Goal: Information Seeking & Learning: Learn about a topic

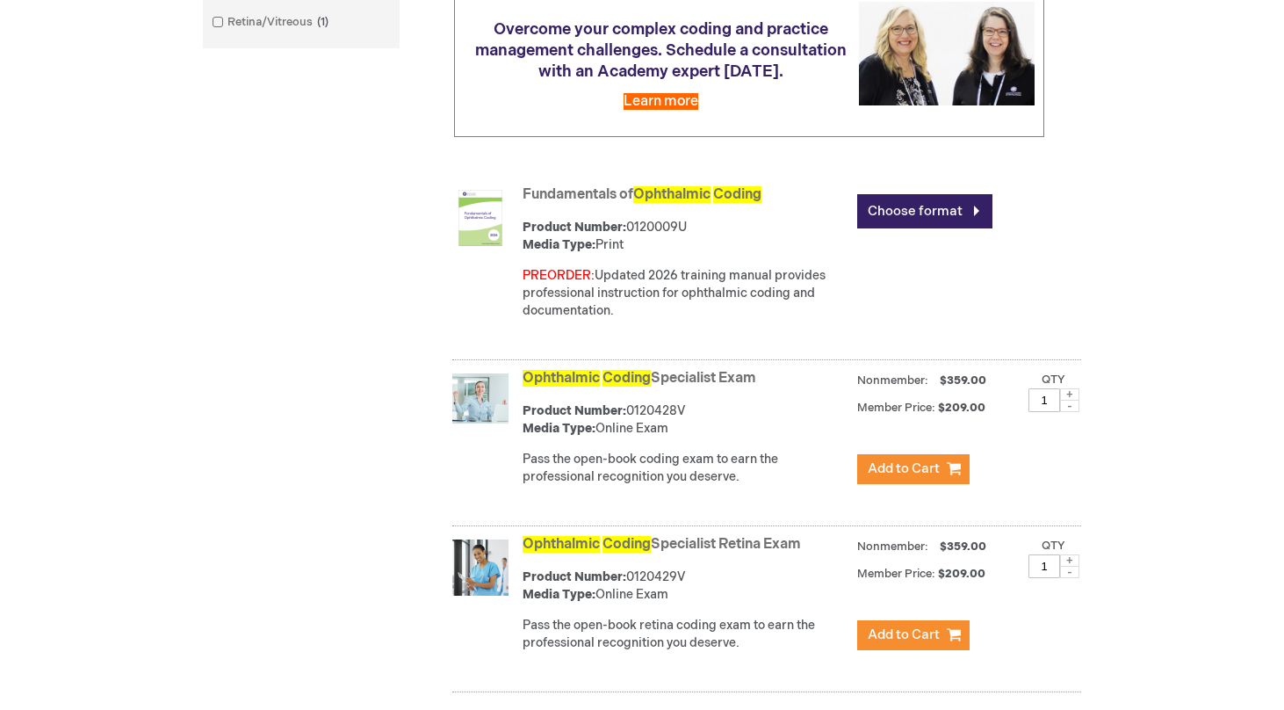
scroll to position [564, 0]
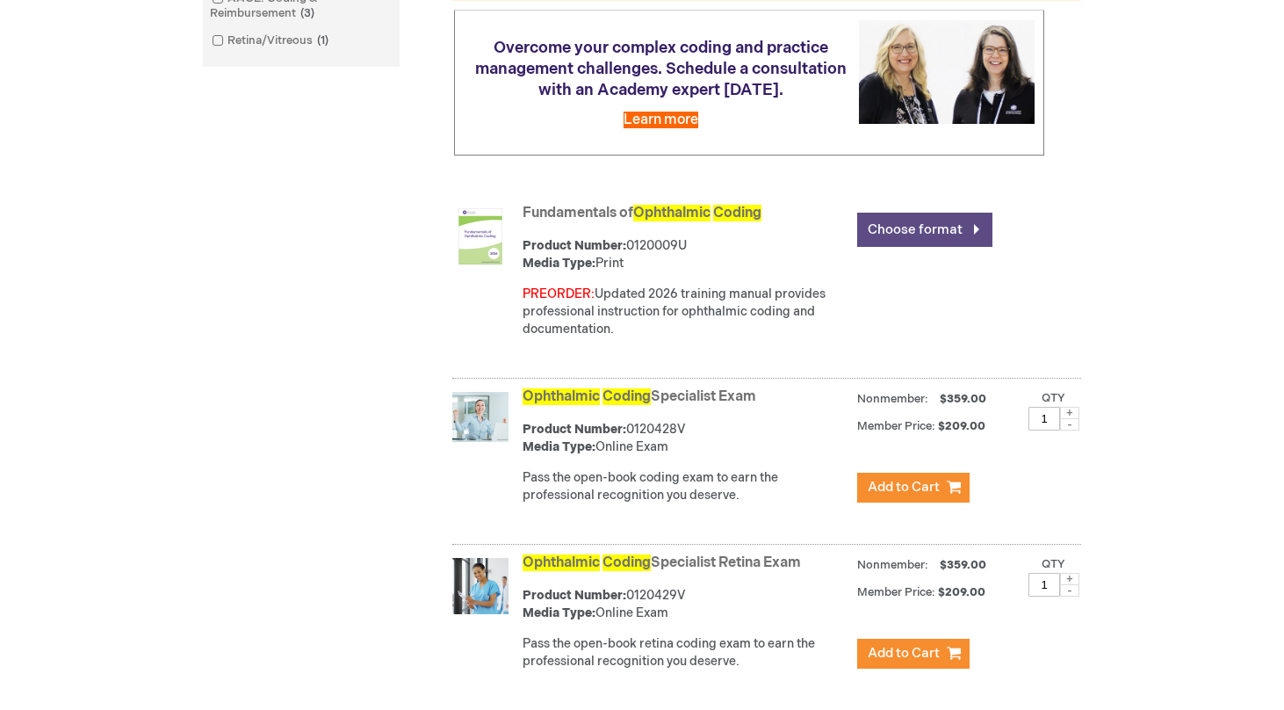
click at [938, 213] on link "Choose format" at bounding box center [924, 230] width 135 height 34
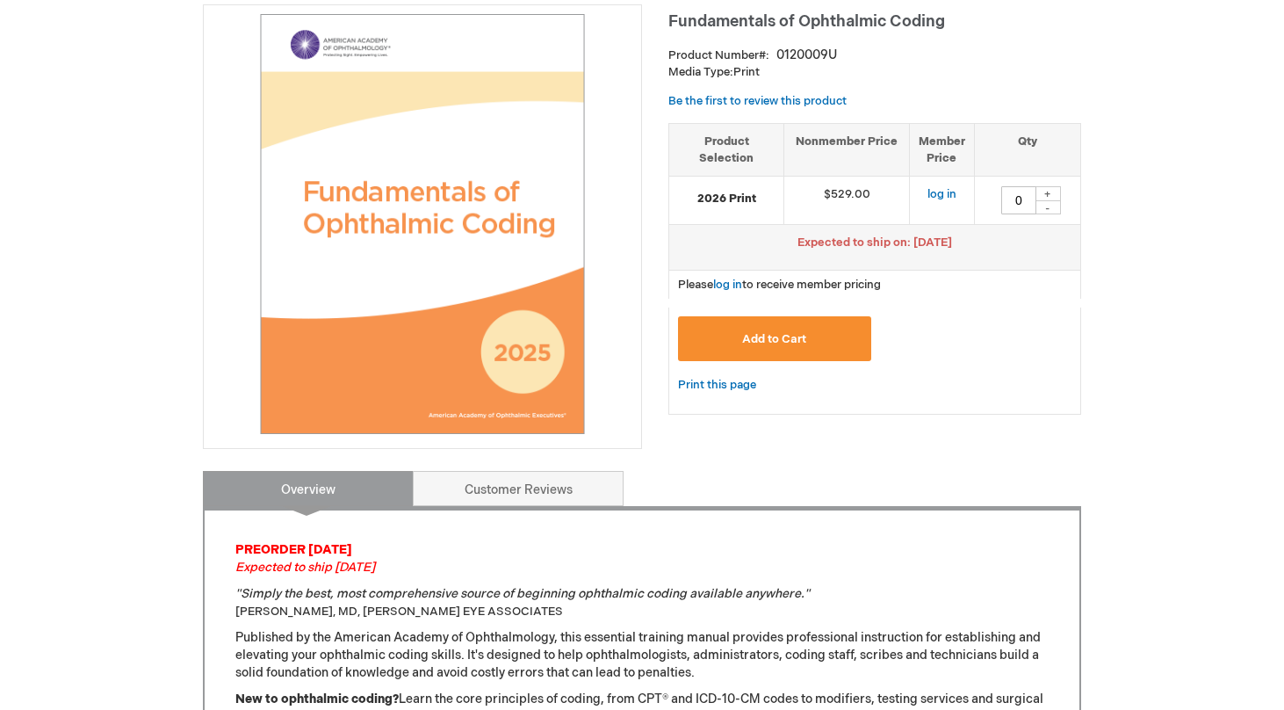
scroll to position [258, 0]
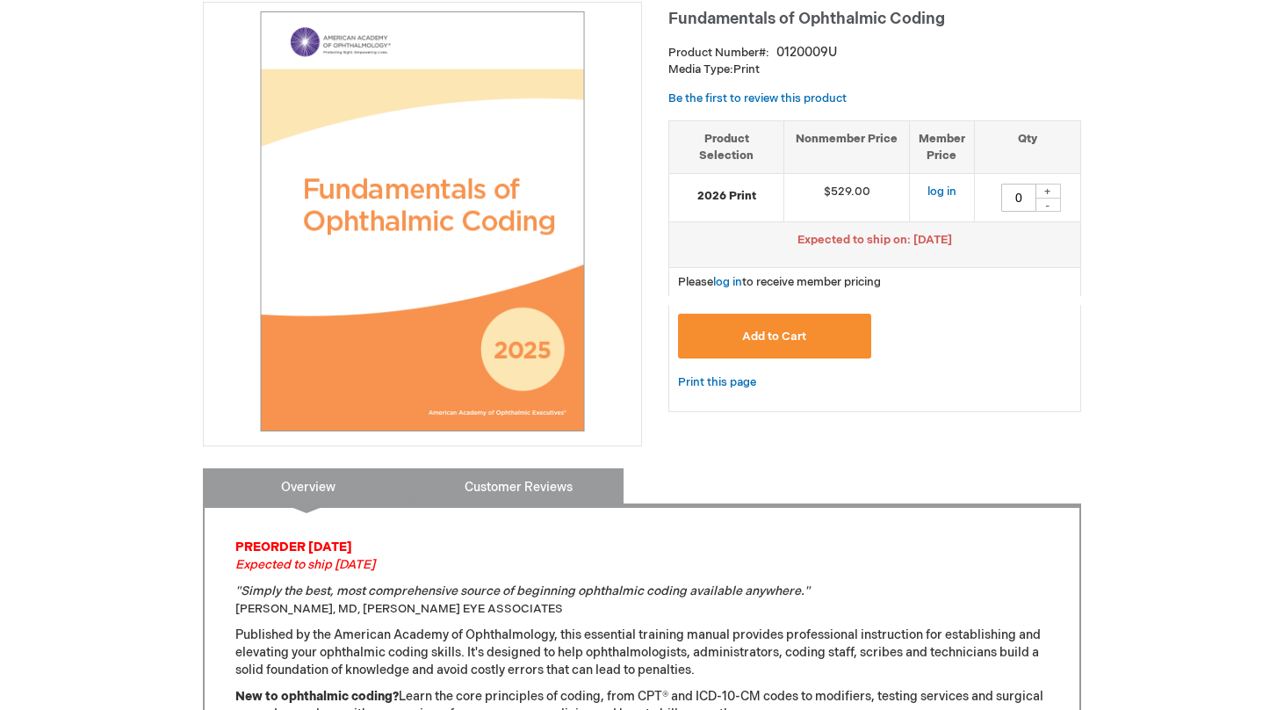
click at [509, 480] on link "Customer Reviews" at bounding box center [518, 485] width 211 height 35
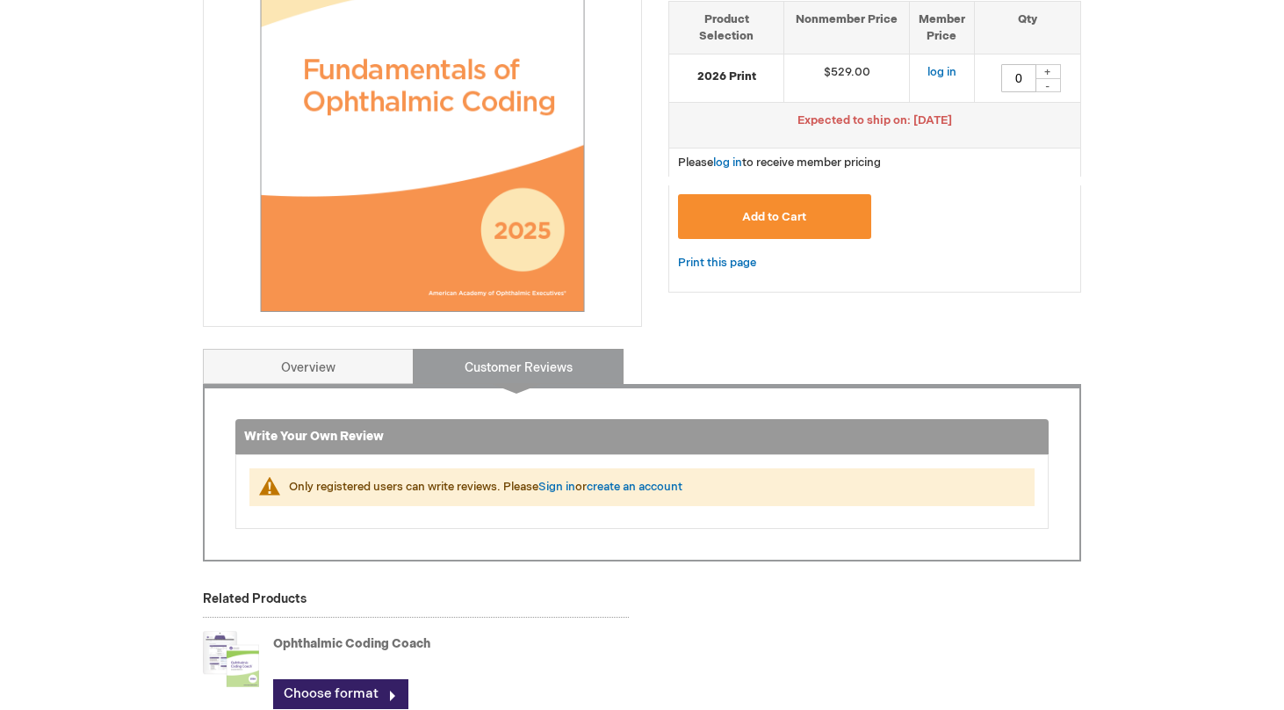
scroll to position [381, 0]
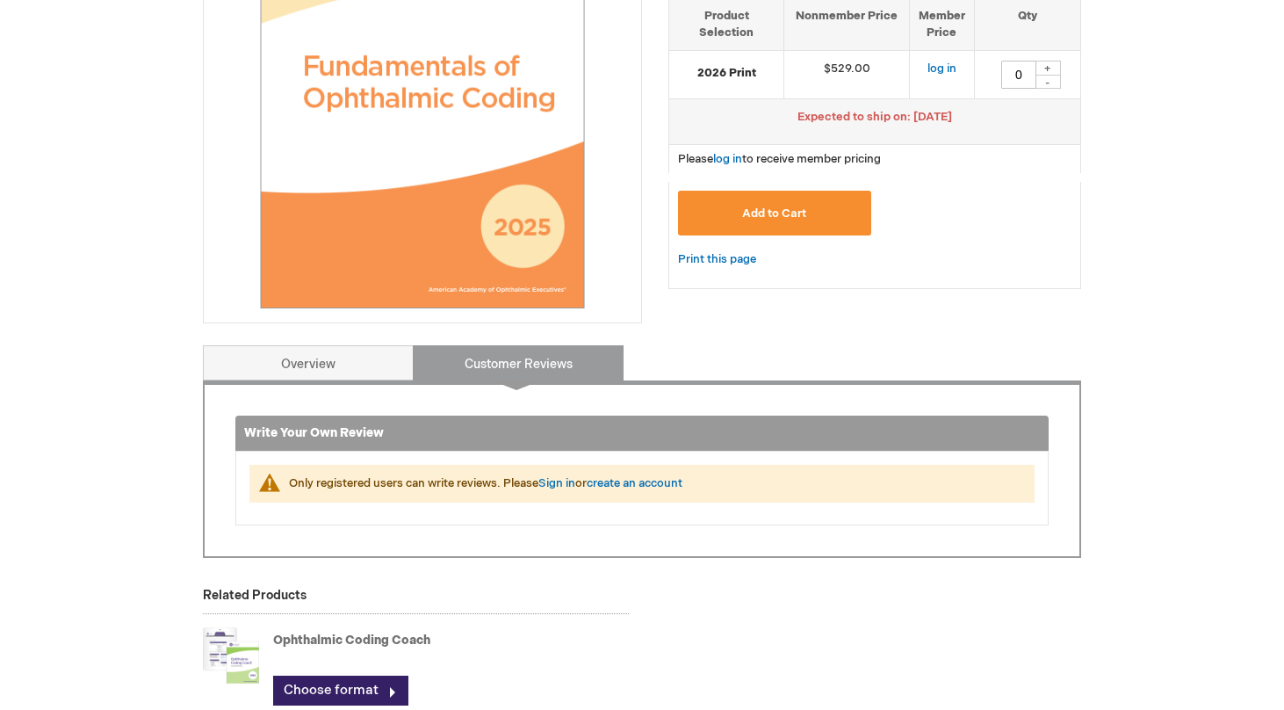
click at [350, 387] on div "Write Your Own Review Only registered users can write reviews. Please Sign in o…" at bounding box center [642, 468] width 878 height 177
click at [326, 361] on link "Overview" at bounding box center [308, 362] width 211 height 35
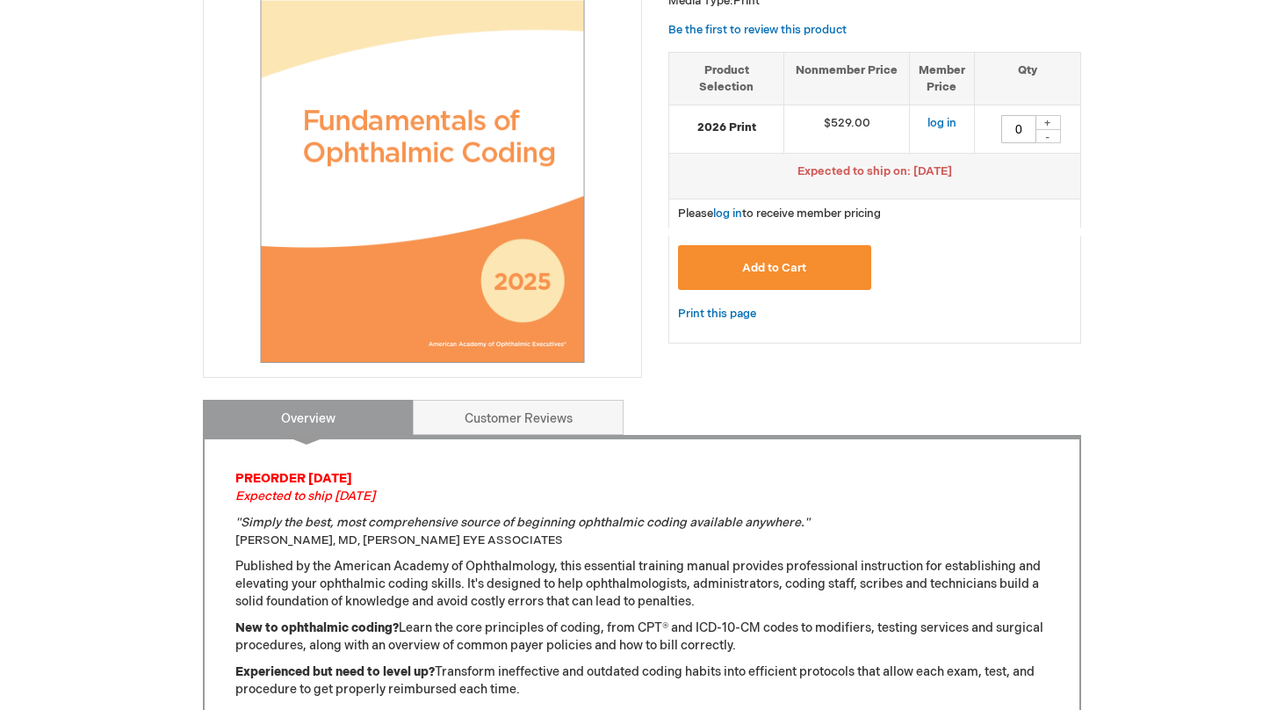
scroll to position [0, 0]
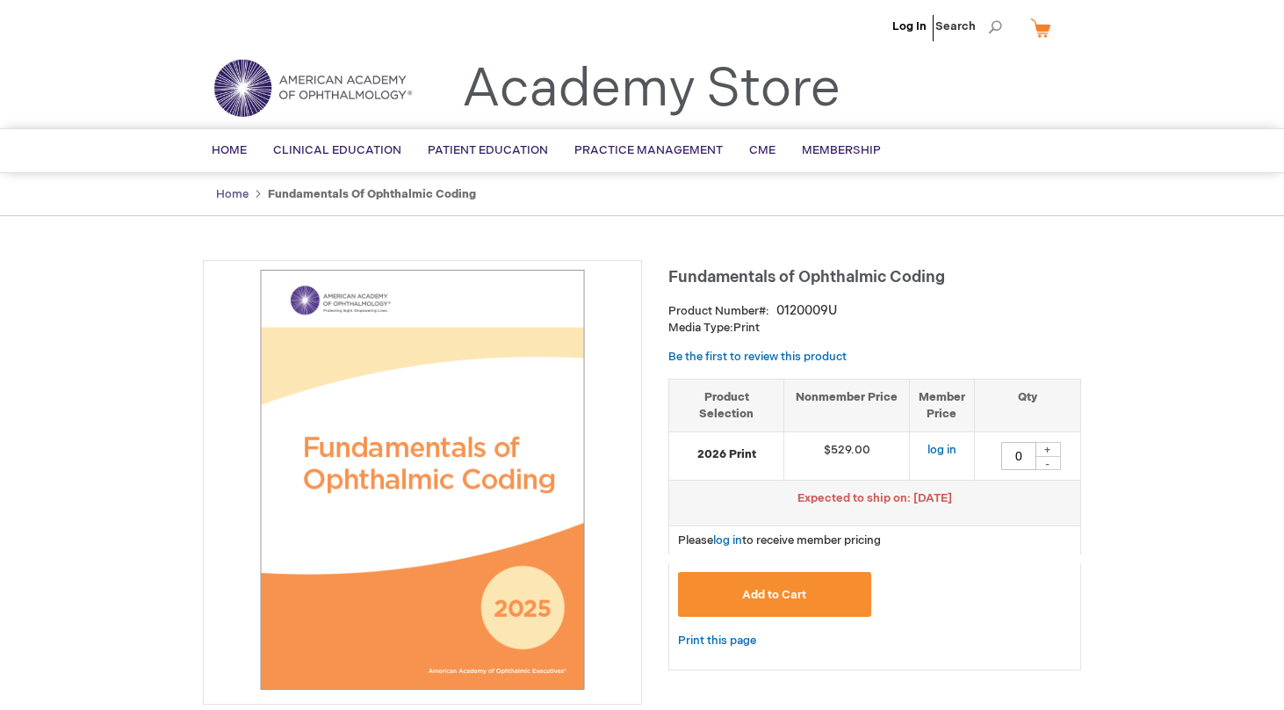
click at [235, 196] on link "Home" at bounding box center [232, 194] width 32 height 14
